Goal: Transaction & Acquisition: Obtain resource

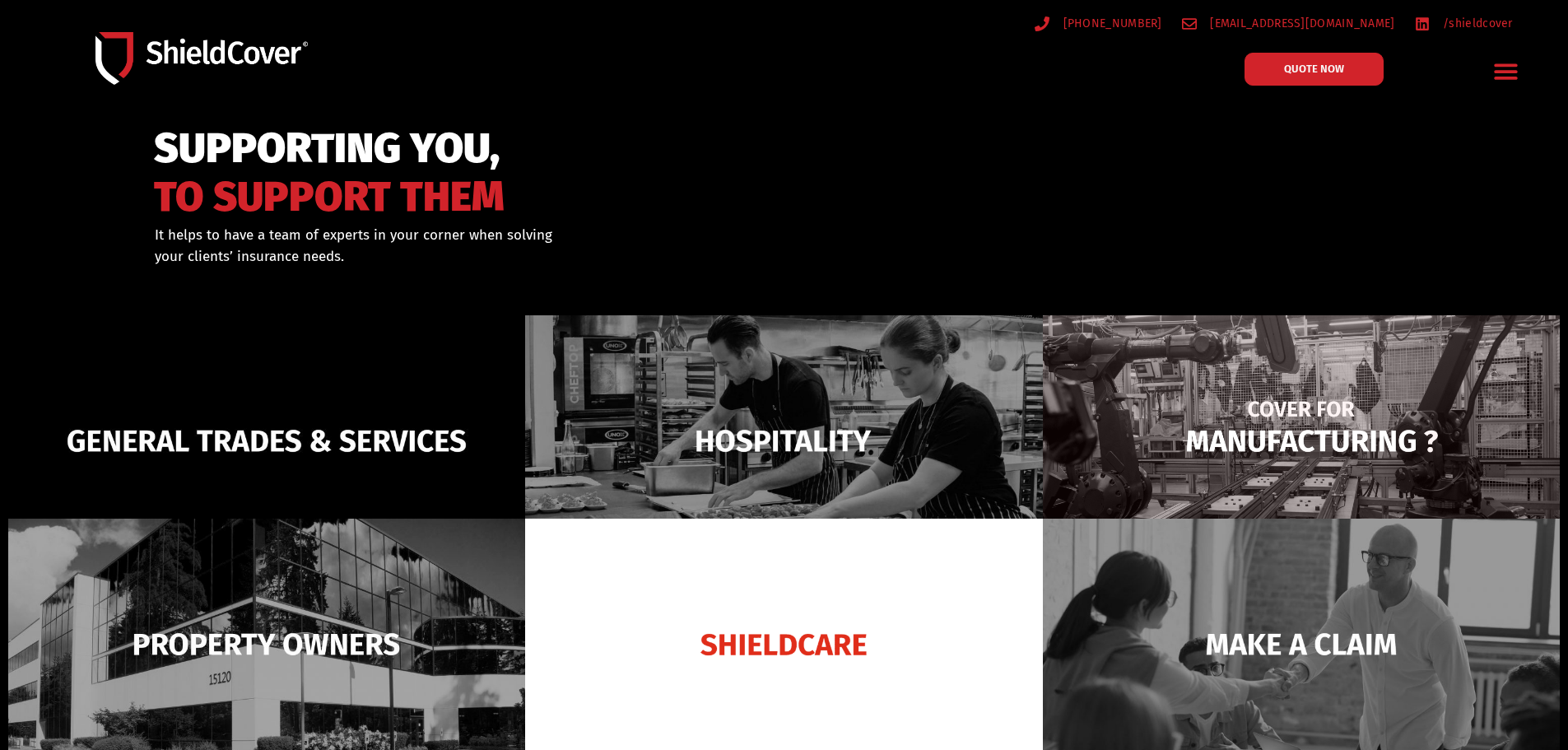
click at [1319, 465] on img at bounding box center [1302, 441] width 517 height 251
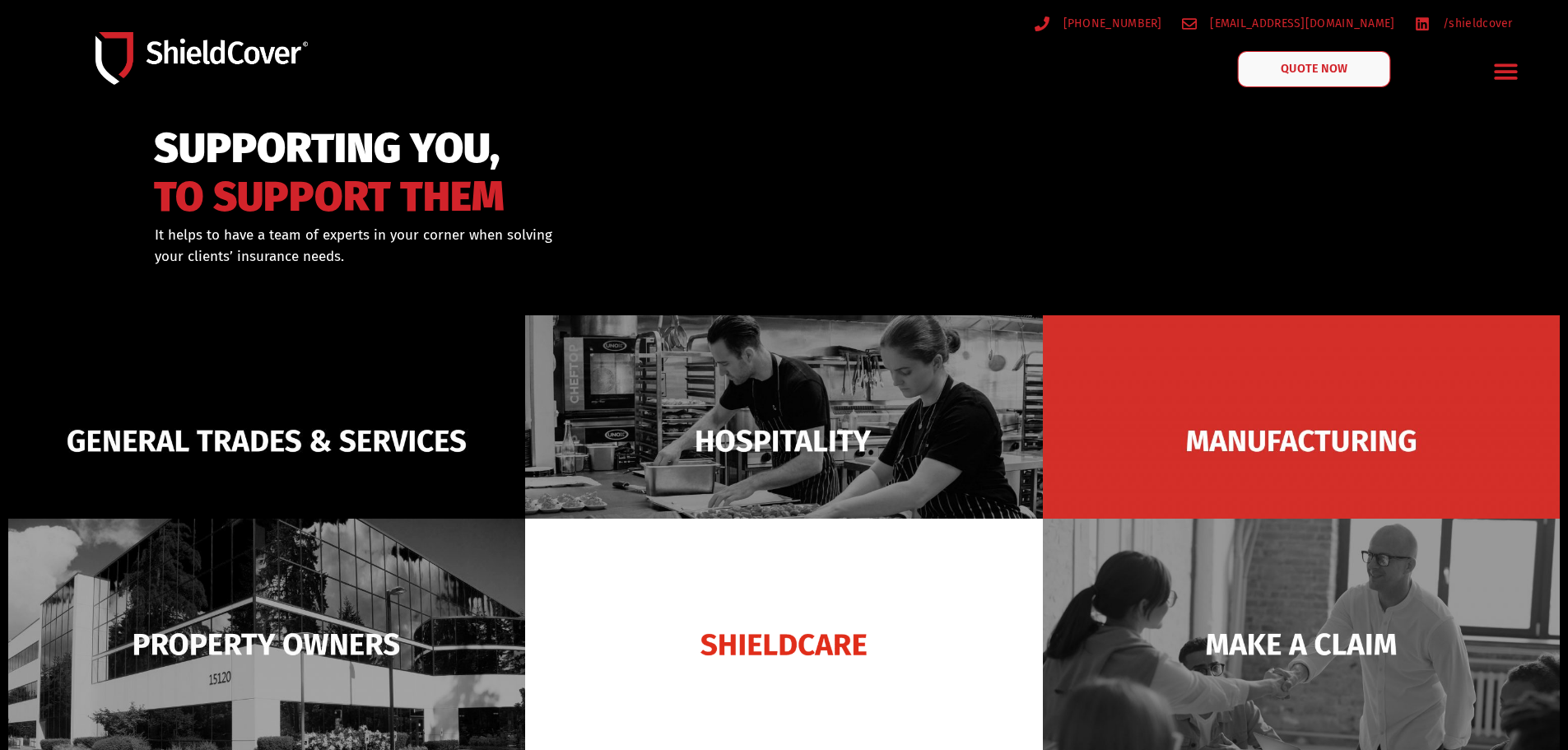
click at [1349, 59] on link "QUOTE NOW" at bounding box center [1314, 69] width 153 height 36
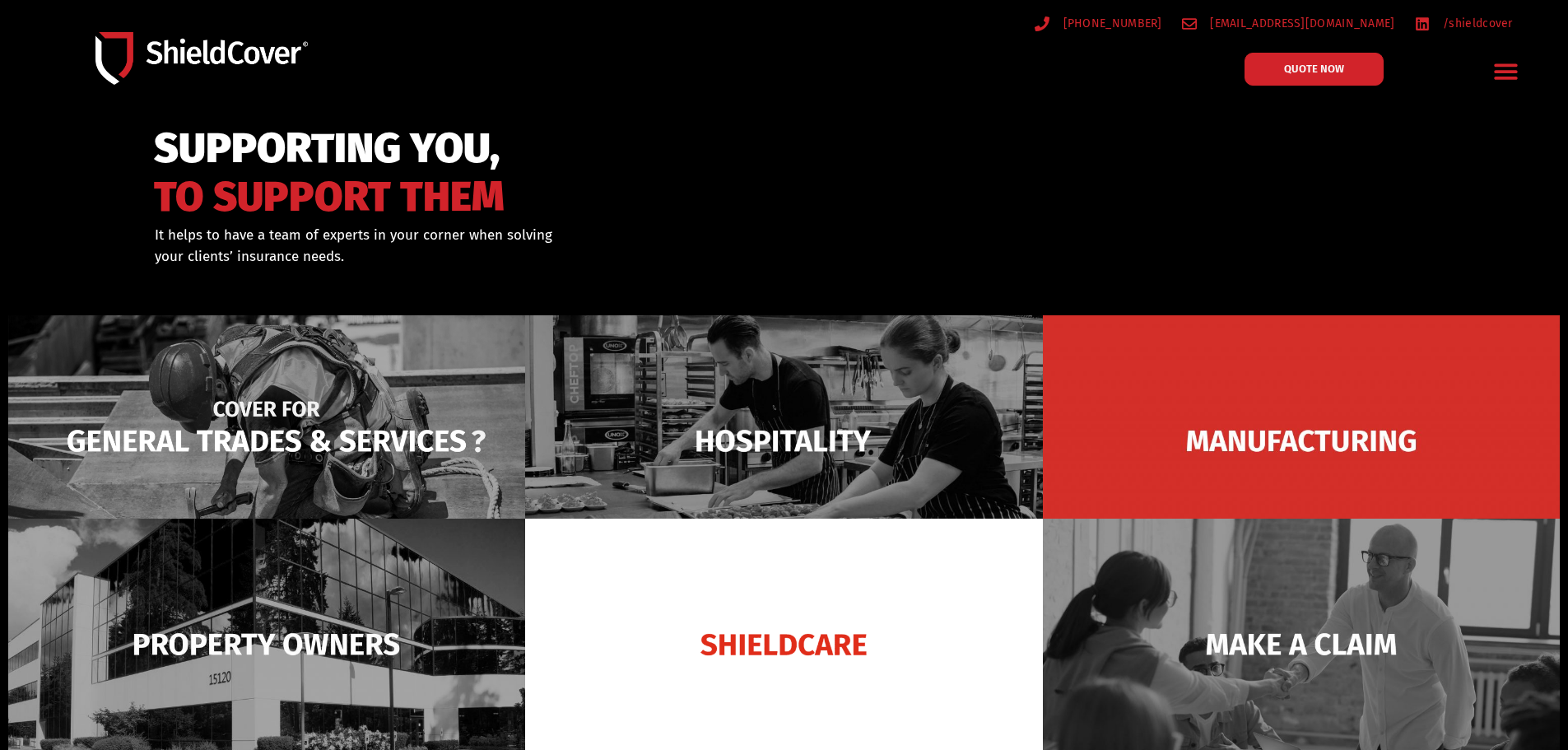
click at [329, 410] on img at bounding box center [267, 441] width 517 height 251
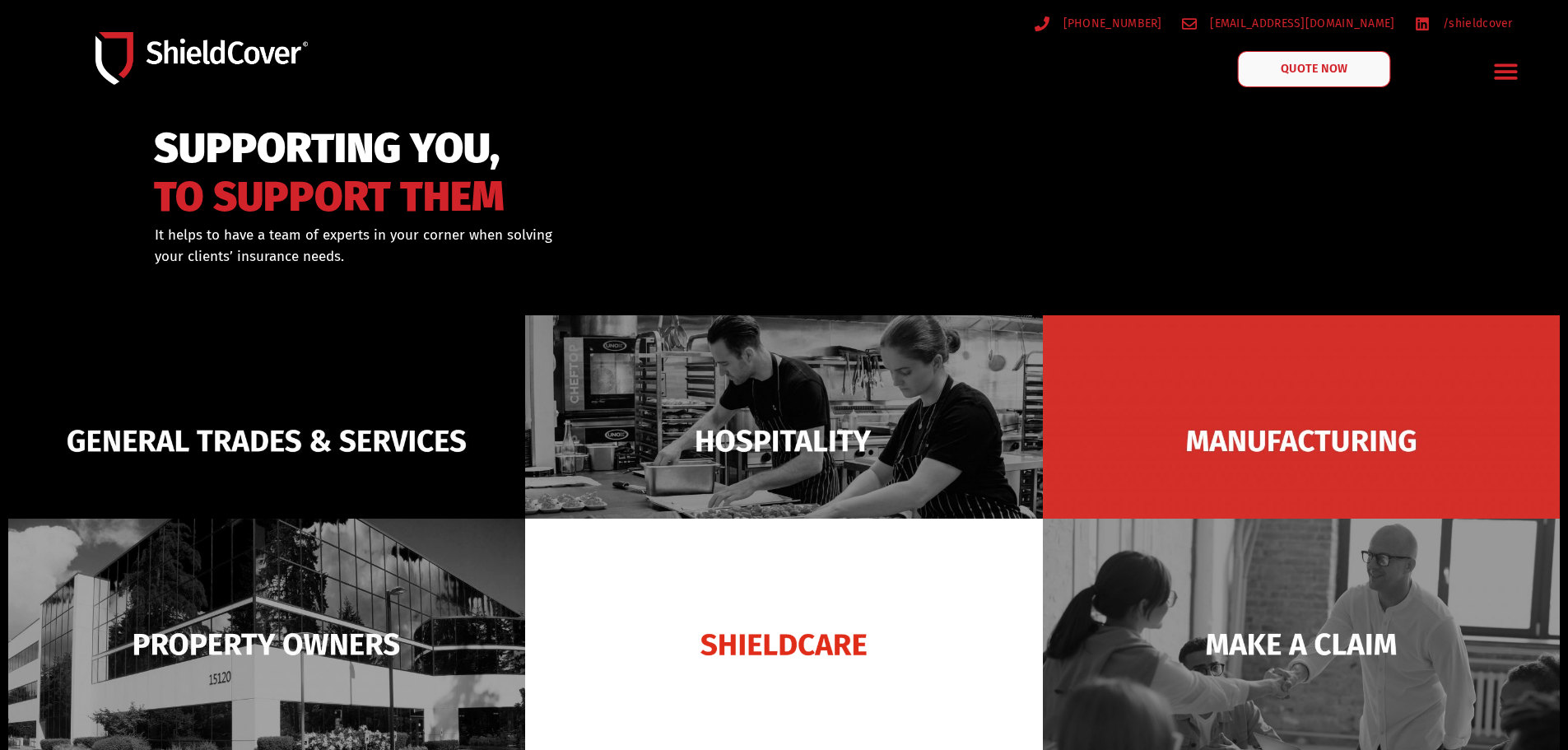
click at [1284, 54] on link "QUOTE NOW" at bounding box center [1314, 69] width 153 height 36
click at [1320, 58] on link "QUOTE NOW" at bounding box center [1314, 69] width 153 height 36
click at [1342, 72] on span "QUOTE NOW" at bounding box center [1314, 69] width 66 height 12
